Goal: Information Seeking & Learning: Understand process/instructions

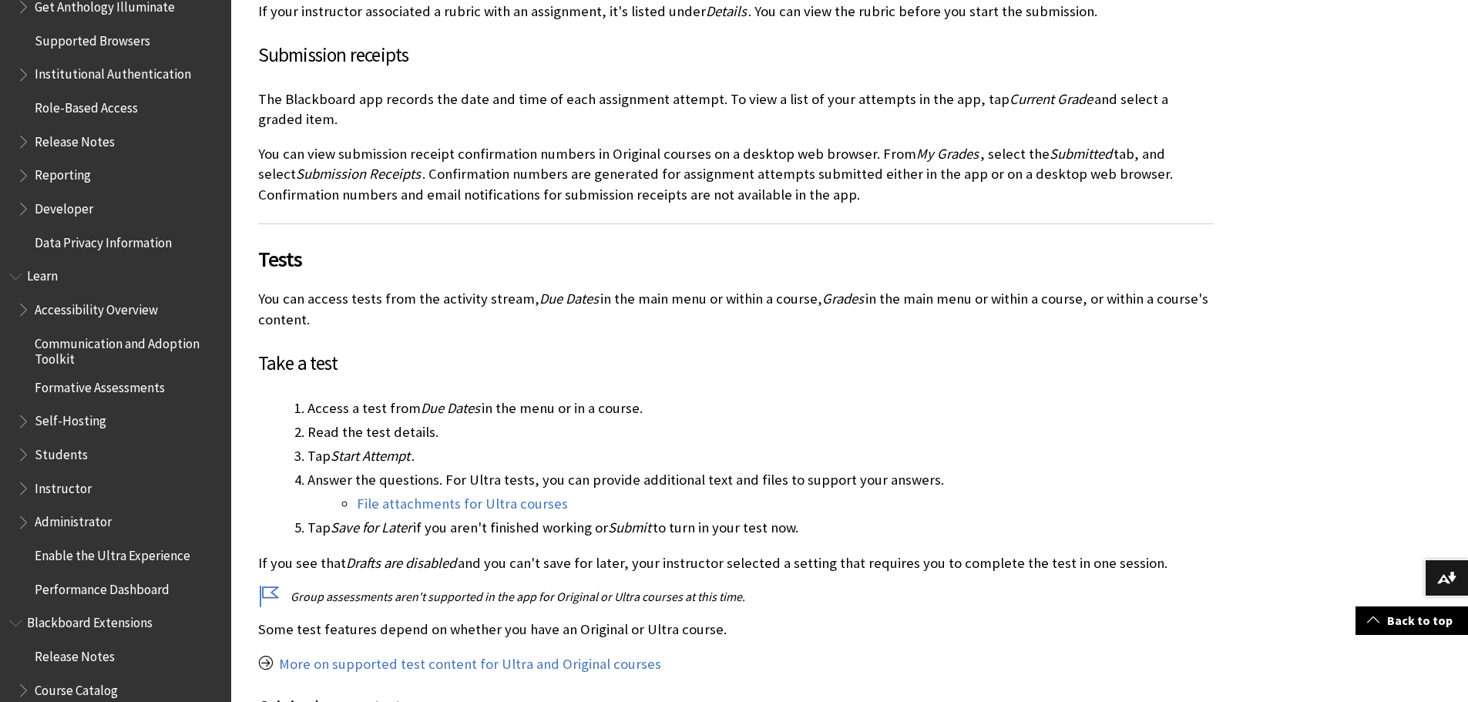
scroll to position [1387, 0]
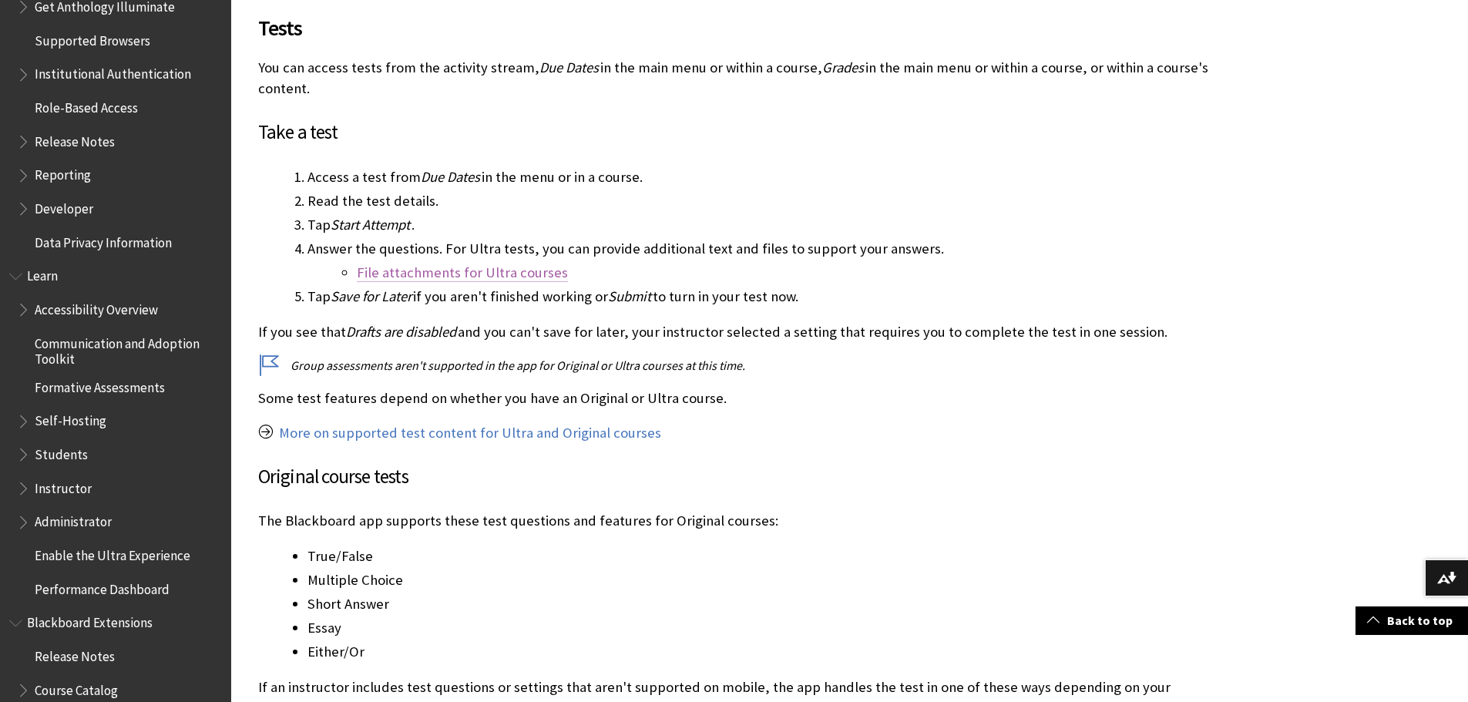
click at [490, 266] on link "File attachments for Ultra courses" at bounding box center [462, 273] width 211 height 18
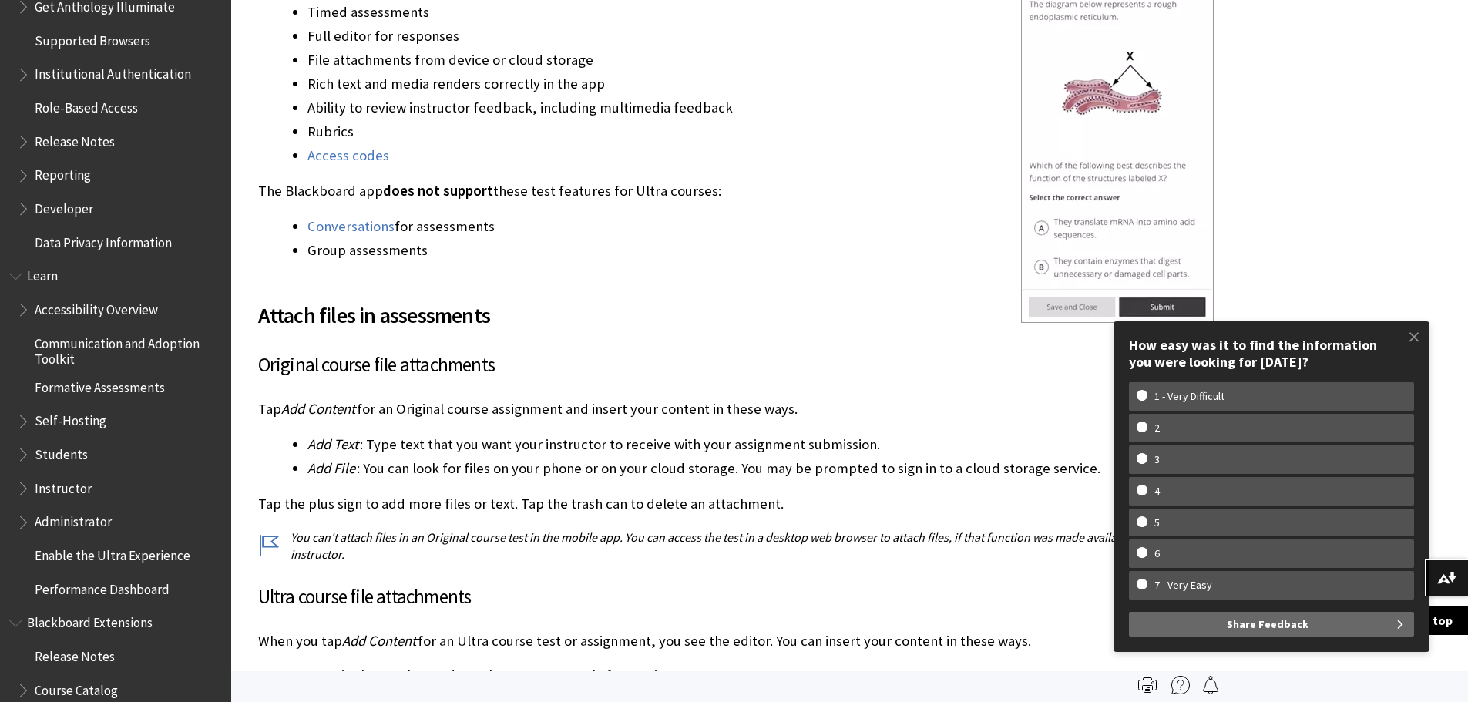
scroll to position [2312, 0]
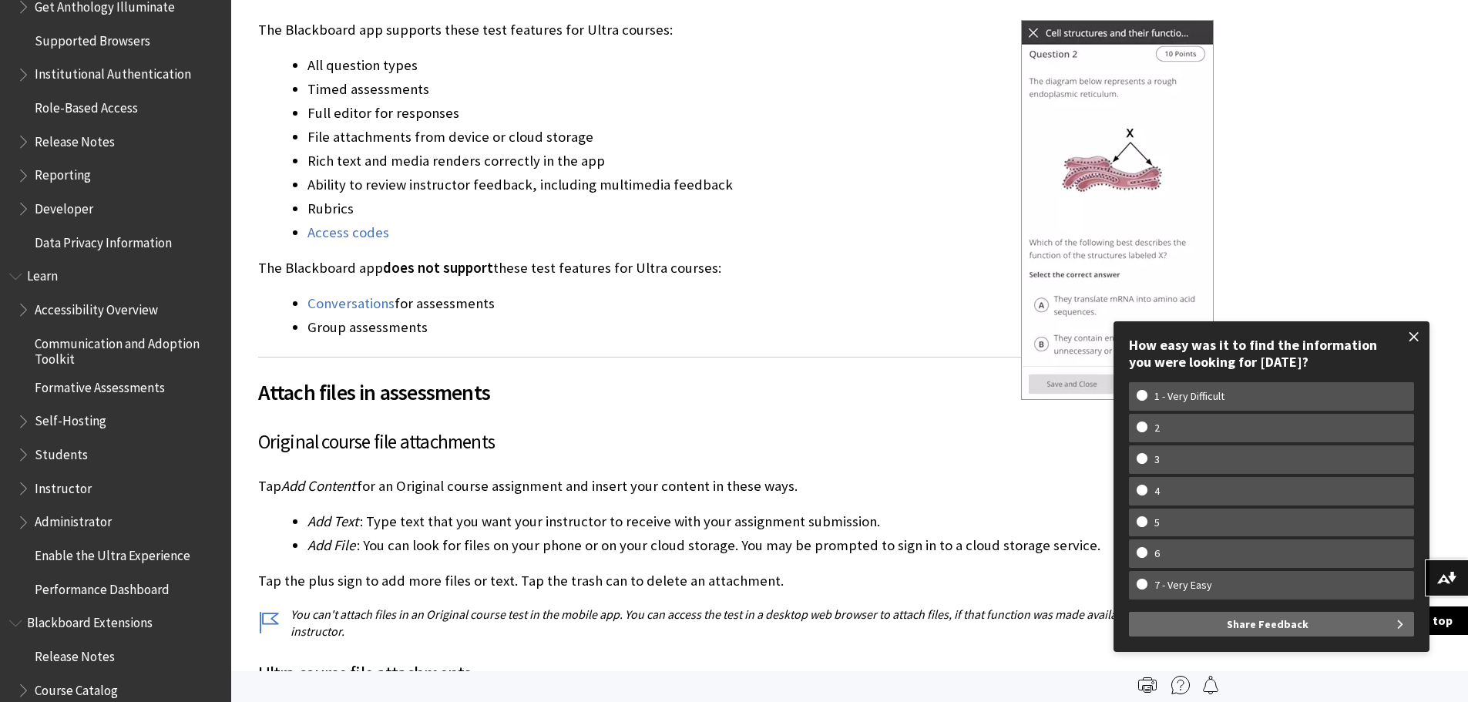
click at [1416, 332] on span at bounding box center [1414, 337] width 32 height 32
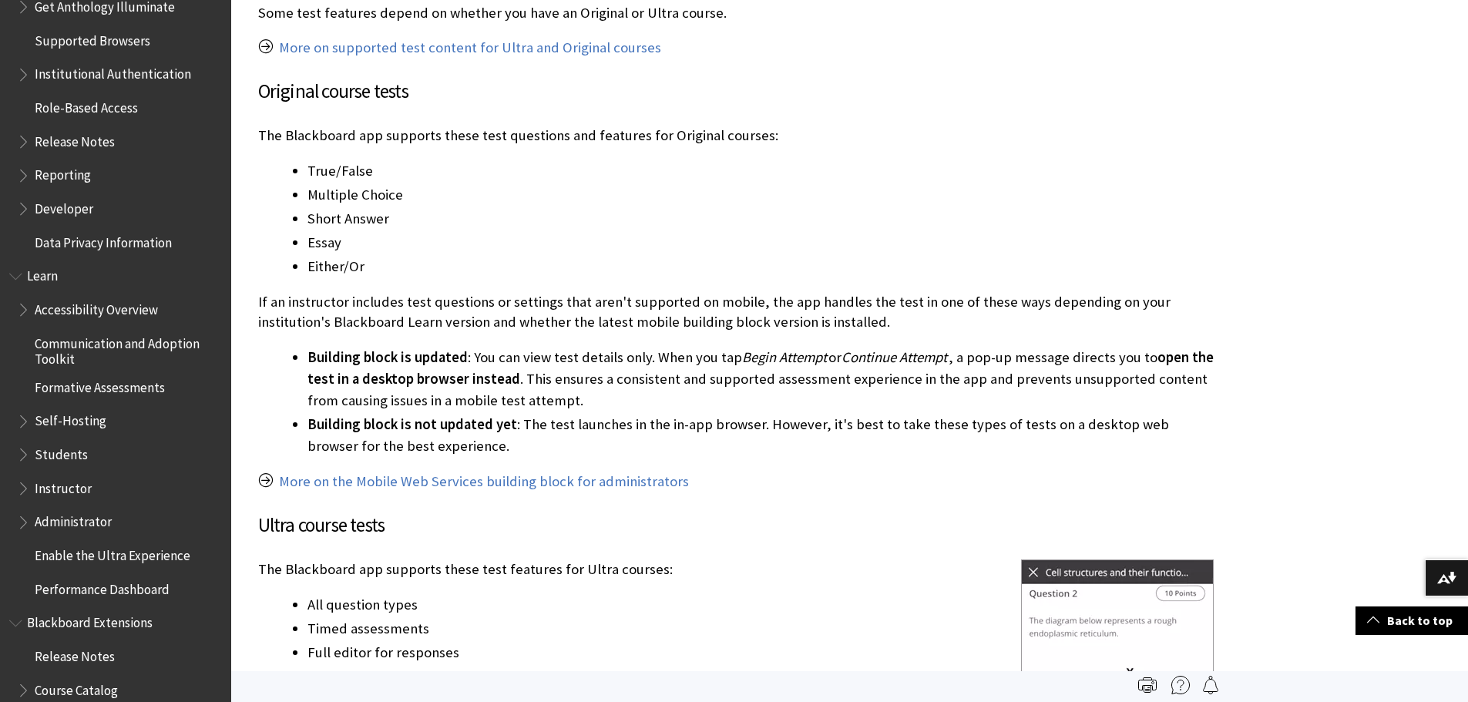
scroll to position [1618, 0]
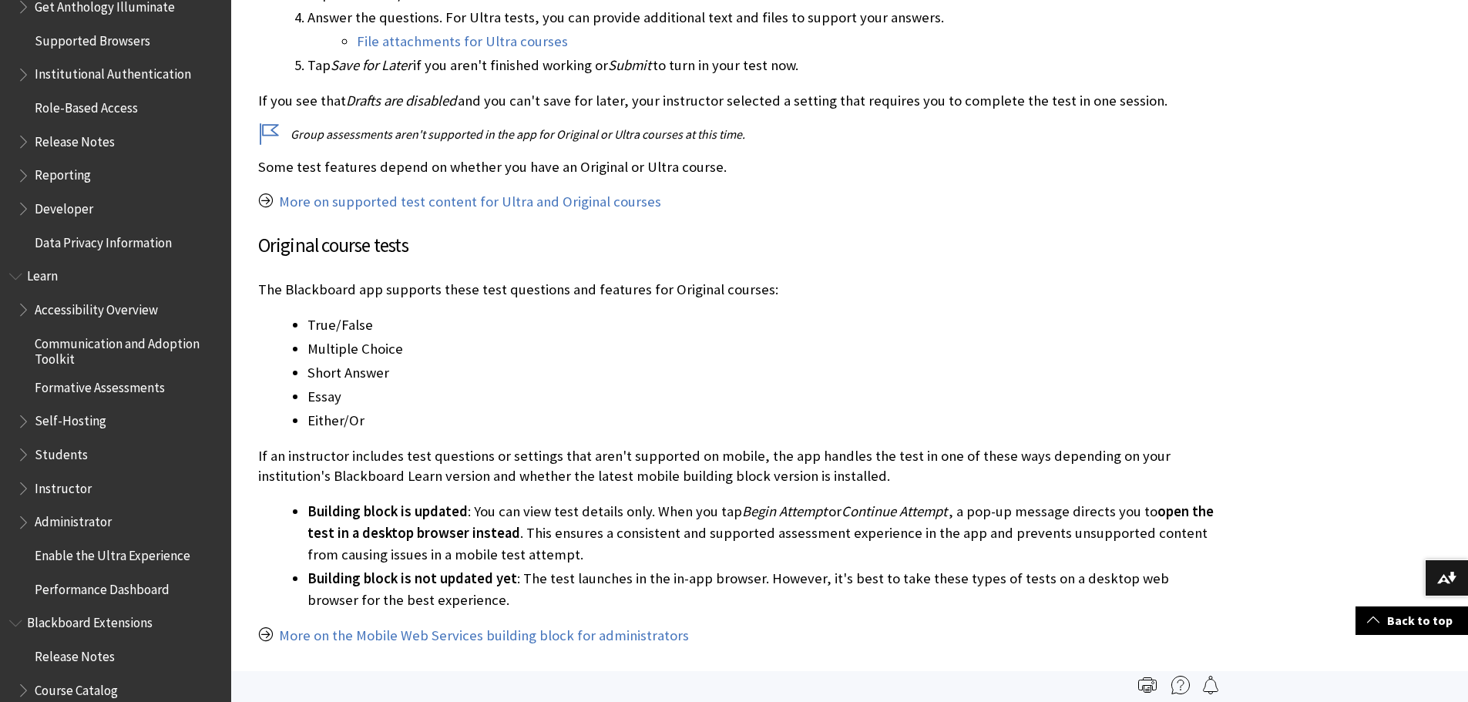
drag, startPoint x: 254, startPoint y: 191, endPoint x: 262, endPoint y: 193, distance: 8.8
click at [255, 191] on div "You can take tests and submit assignments in the Blackboard app. If a test isn'…" at bounding box center [736, 312] width 986 height 3217
click at [277, 202] on p "More on supported test content for Ultra and Original courses" at bounding box center [736, 202] width 956 height 20
click at [298, 203] on link "More on supported test content for Ultra and Original courses" at bounding box center [470, 202] width 382 height 18
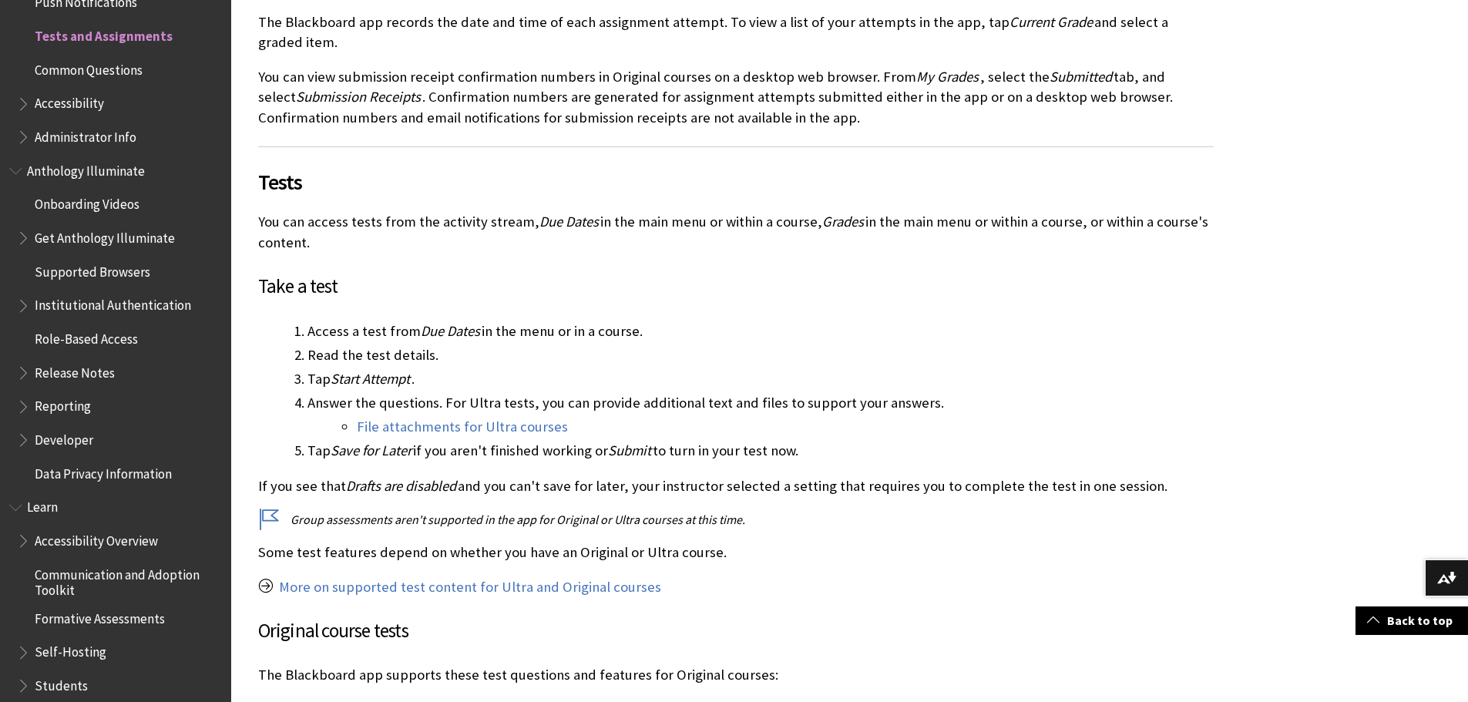
scroll to position [1541, 0]
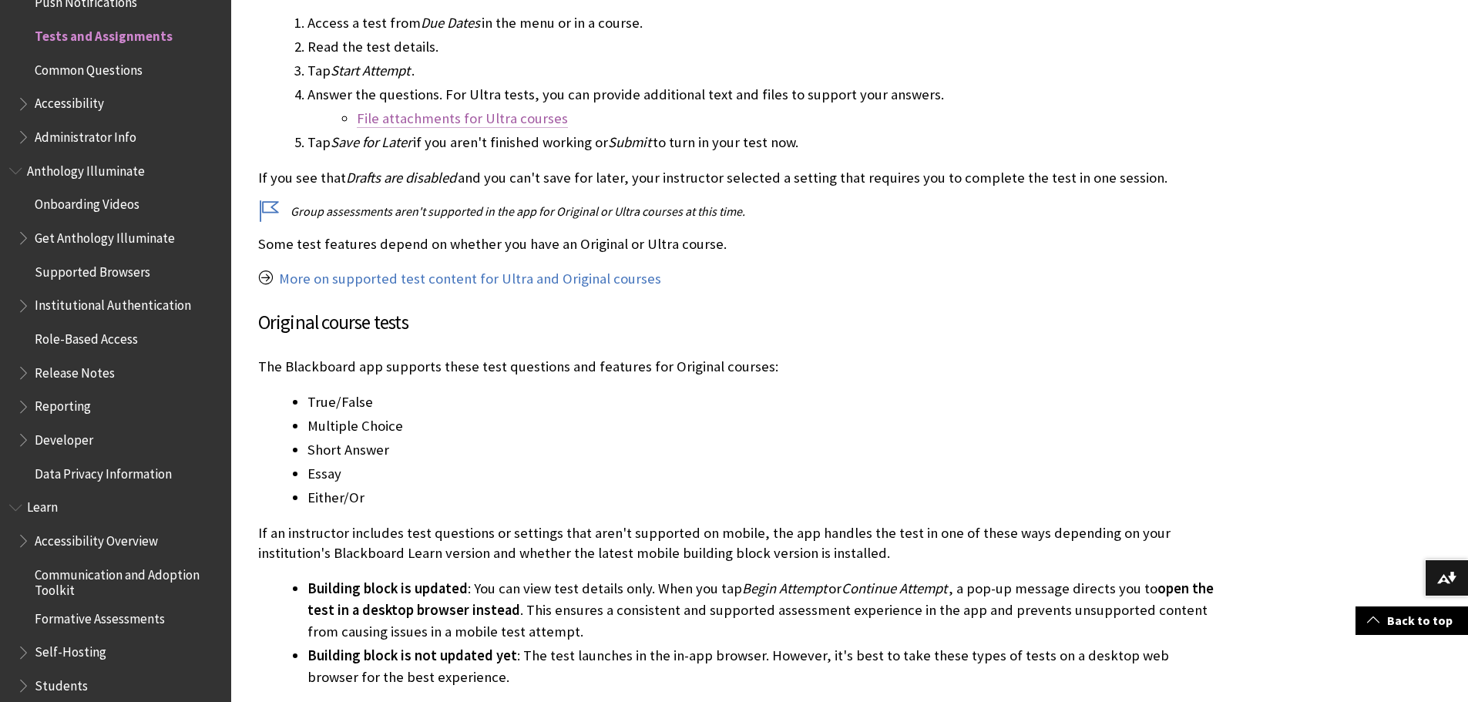
click at [499, 119] on link "File attachments for Ultra courses" at bounding box center [462, 118] width 211 height 18
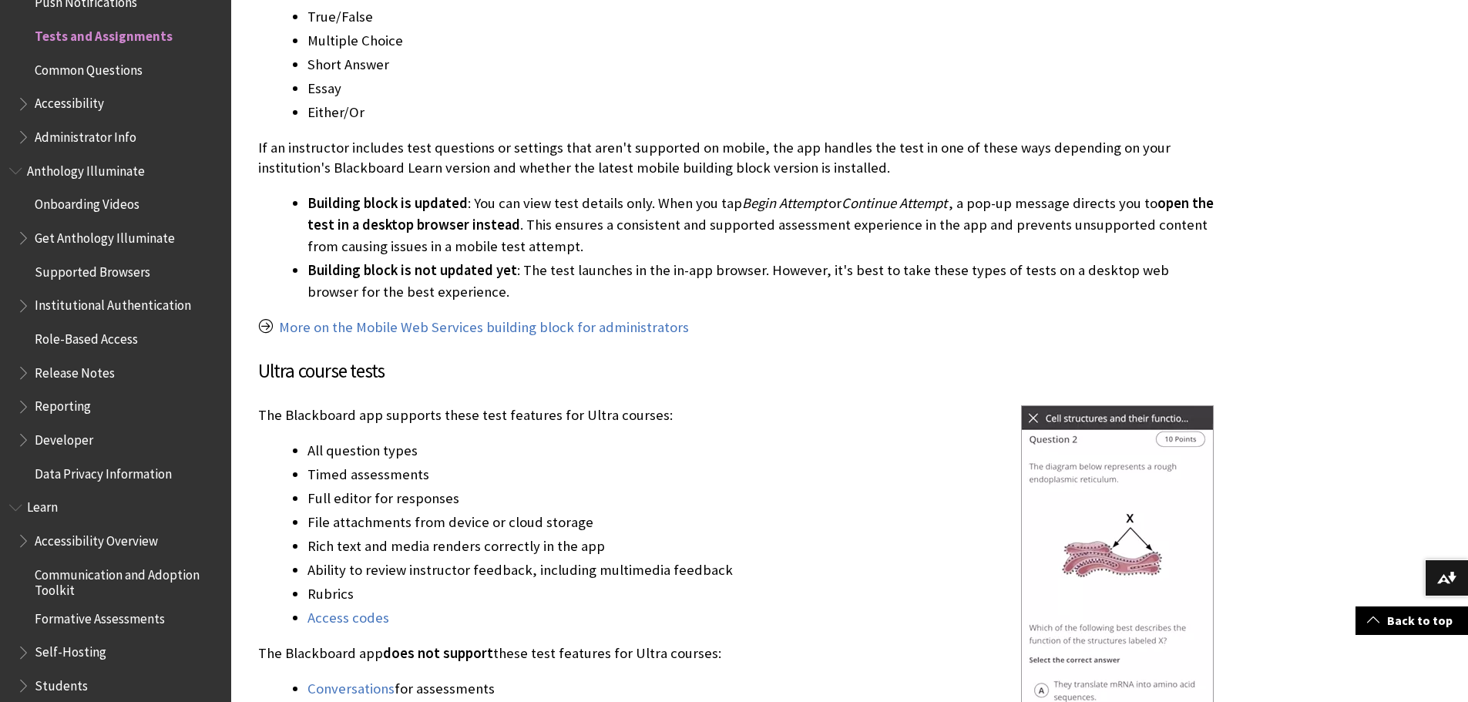
scroll to position [2466, 0]
